Goal: Navigation & Orientation: Find specific page/section

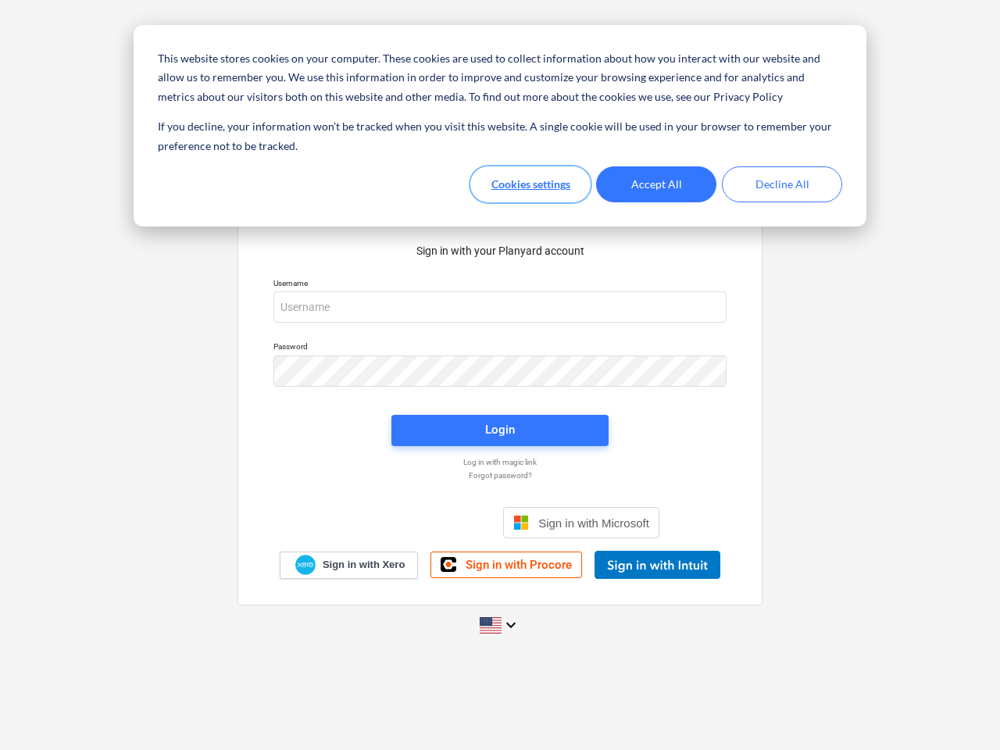
click at [531, 184] on button "Cookies settings" at bounding box center [530, 184] width 120 height 36
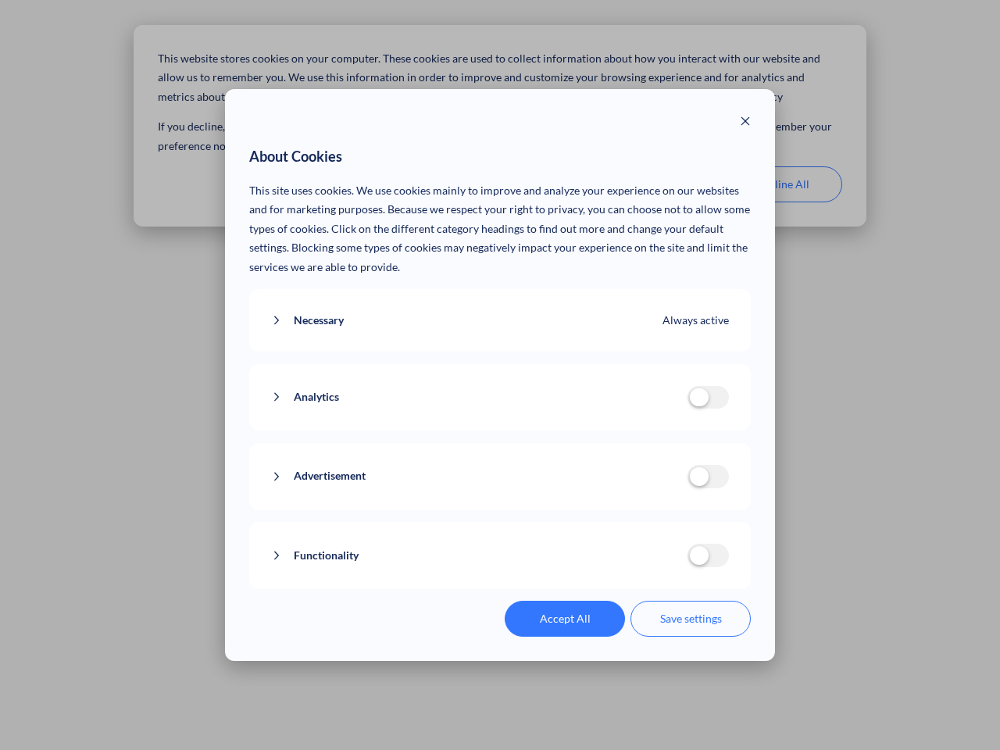
click at [656, 184] on p "This site uses cookies. We use cookies mainly to improve and analyze your exper…" at bounding box center [500, 229] width 502 height 96
click at [782, 184] on div "About Cookies This site uses cookies. We use cookies mainly to improve and anal…" at bounding box center [500, 375] width 1000 height 750
click at [500, 307] on div "Necessary Always active These cookies are necessary for the website to function…" at bounding box center [500, 320] width 502 height 63
click at [500, 371] on div "Analytics analytics cookies disallowed These cookies help us to understand how …" at bounding box center [500, 397] width 502 height 67
click at [500, 431] on div "Analytics analytics cookies disallowed These cookies help us to understand how …" at bounding box center [500, 397] width 502 height 67
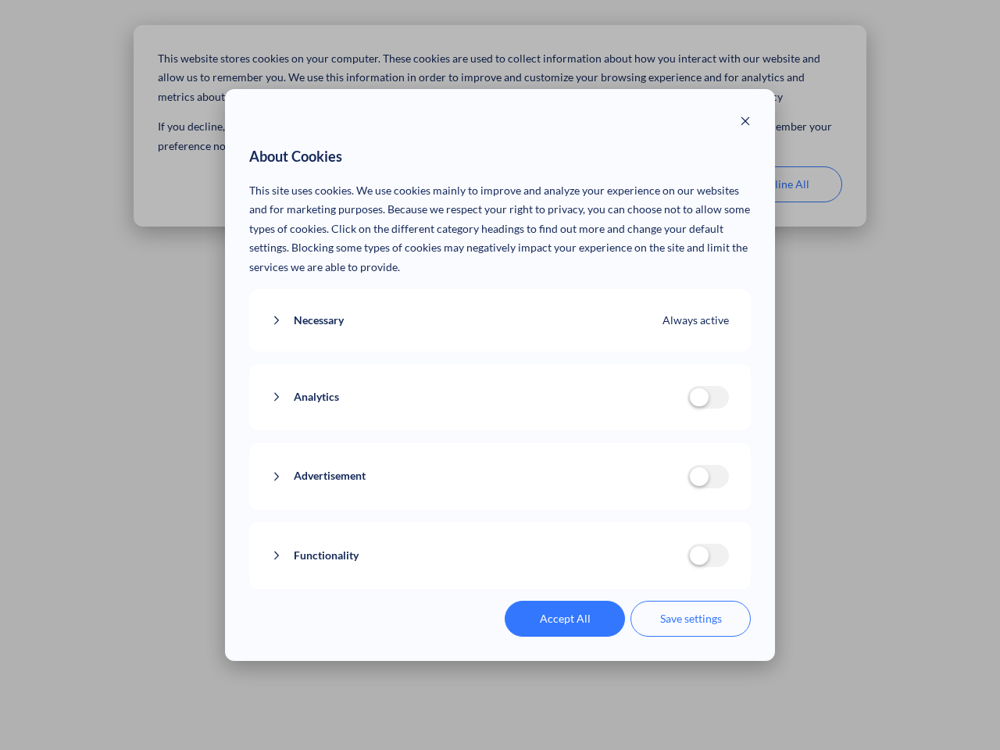
click at [581, 523] on div "Functionality functionality cookies disallowed We use a set of cookies that are…" at bounding box center [500, 555] width 502 height 67
click at [657, 565] on button "Functionality" at bounding box center [479, 556] width 417 height 20
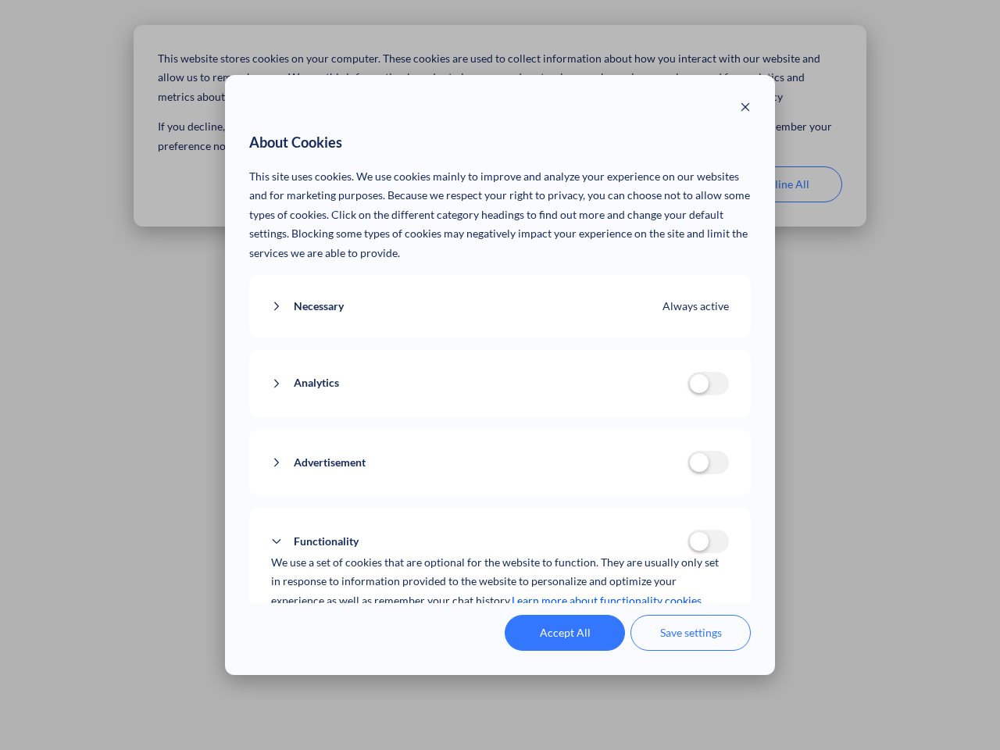
click at [500, 625] on div "Accept All Save settings" at bounding box center [500, 633] width 502 height 36
